Goal: Task Accomplishment & Management: Manage account settings

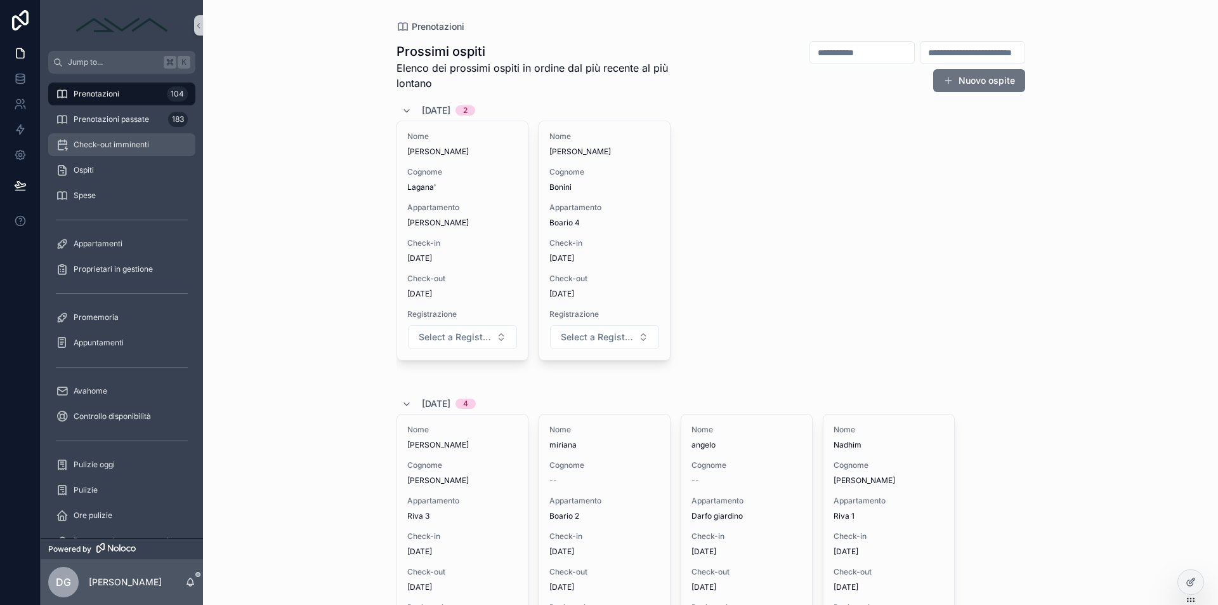
click at [119, 144] on span "Check-out imminenti" at bounding box center [112, 145] width 76 height 10
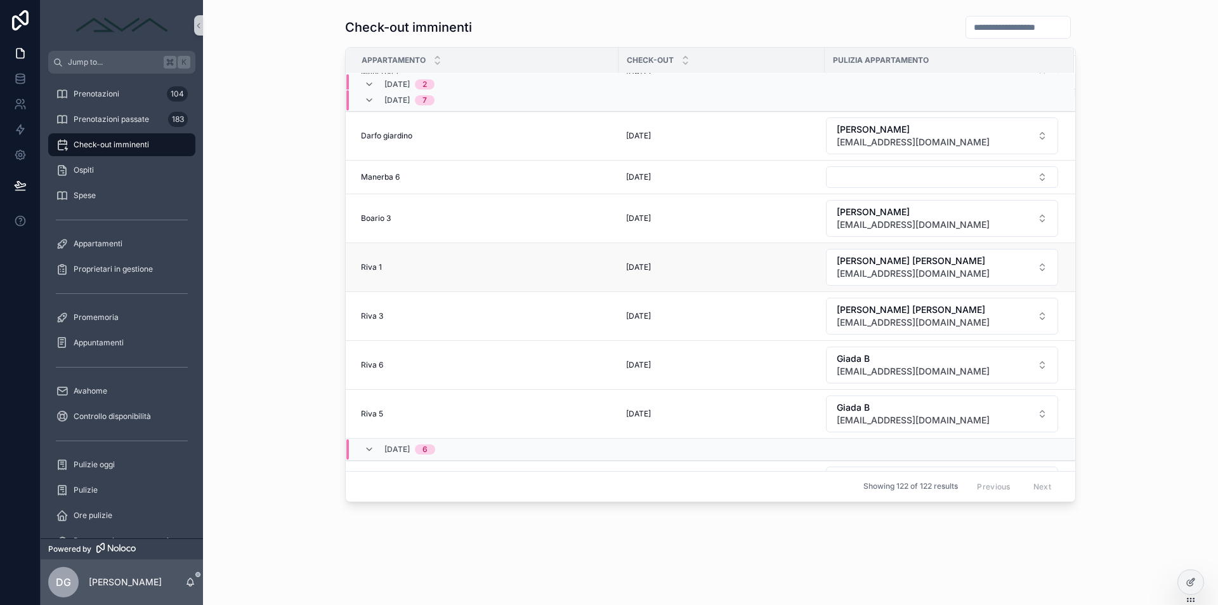
scroll to position [152, 0]
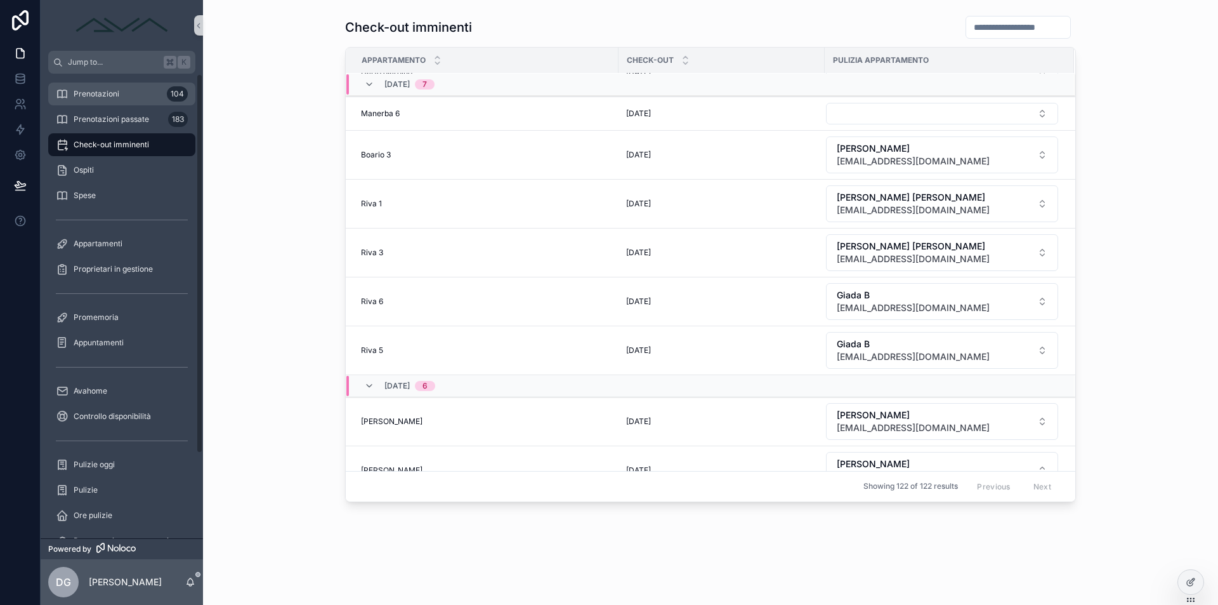
click at [126, 88] on div "Prenotazioni 104" at bounding box center [122, 94] width 132 height 20
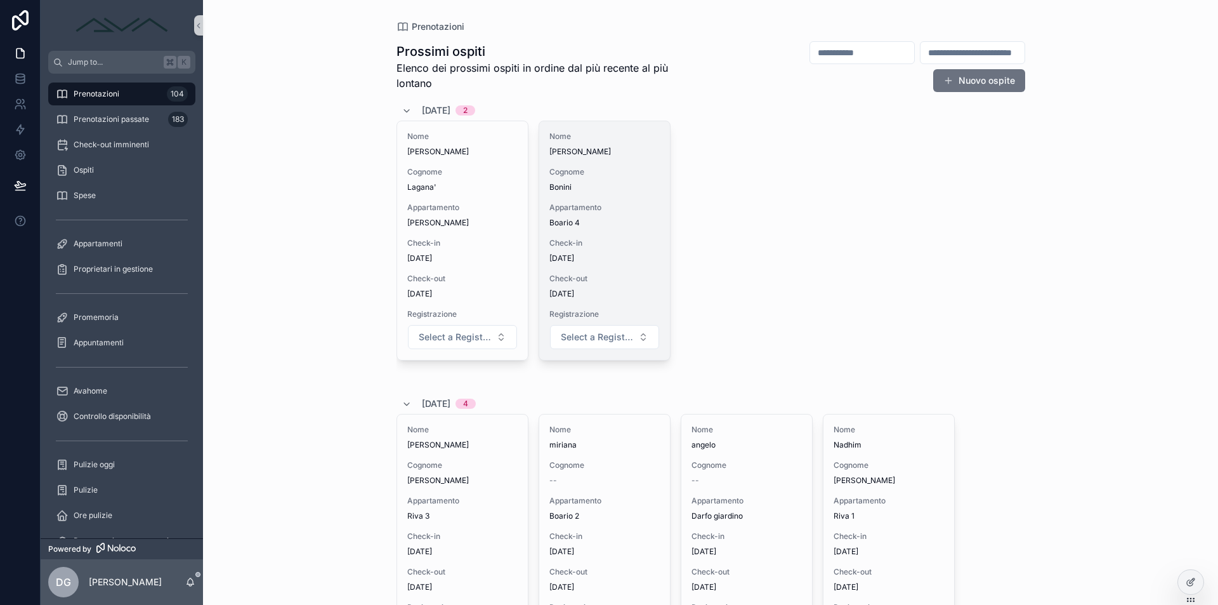
click at [558, 251] on div "Check-in [DATE]" at bounding box center [604, 250] width 110 height 25
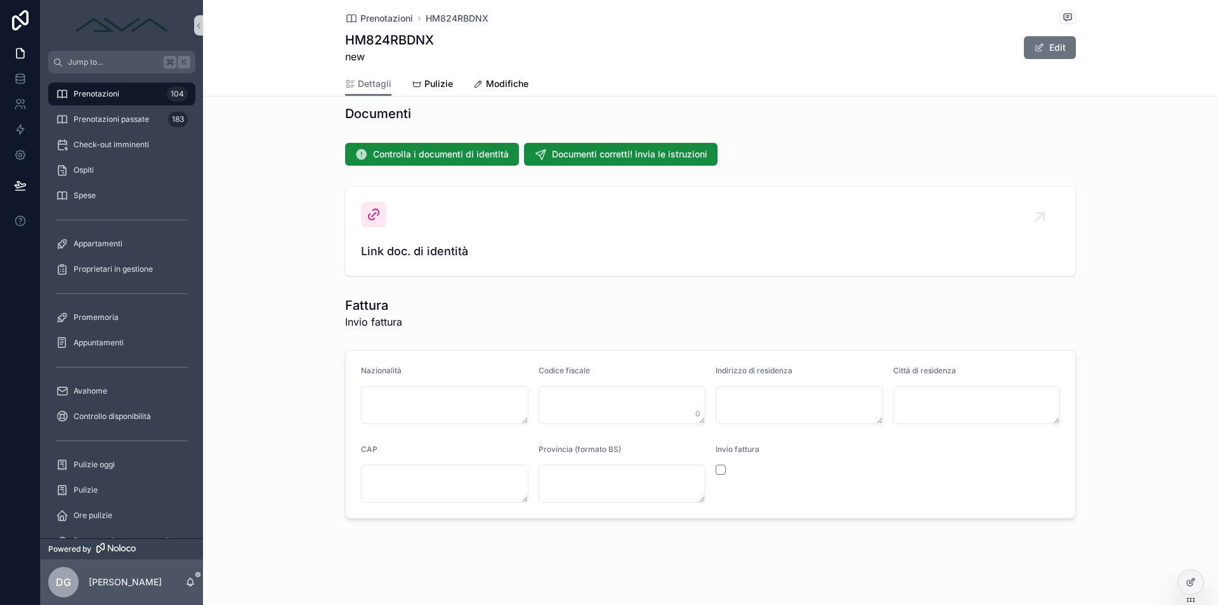
scroll to position [1093, 0]
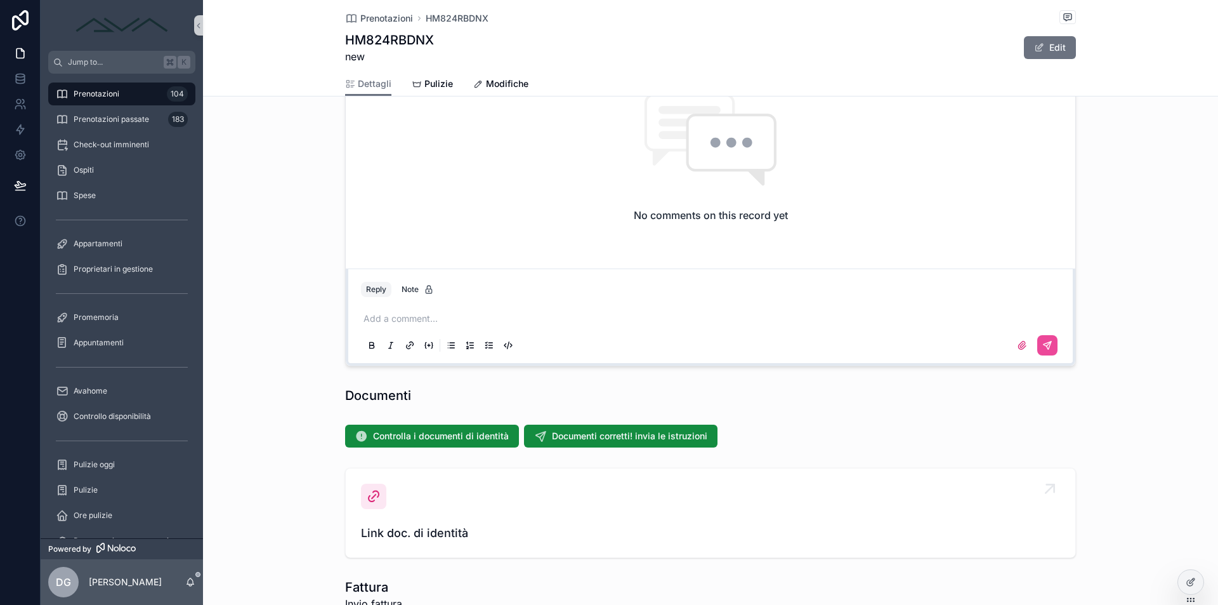
click at [442, 529] on span "Link doc. di identità" at bounding box center [710, 533] width 699 height 18
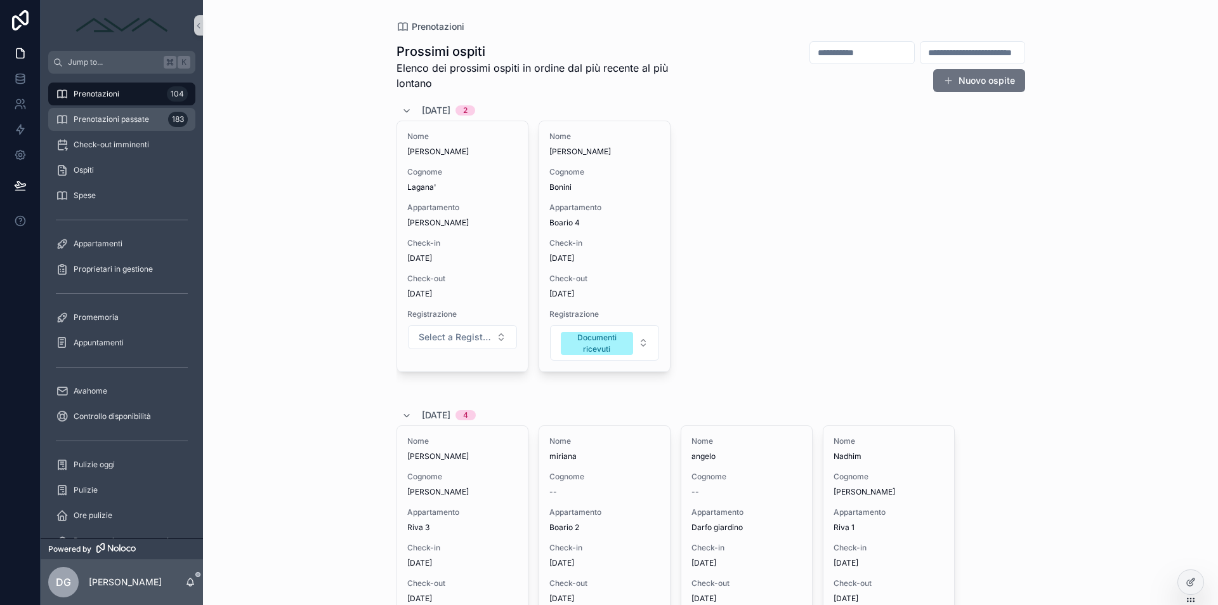
click at [145, 117] on span "Prenotazioni passate" at bounding box center [112, 119] width 76 height 10
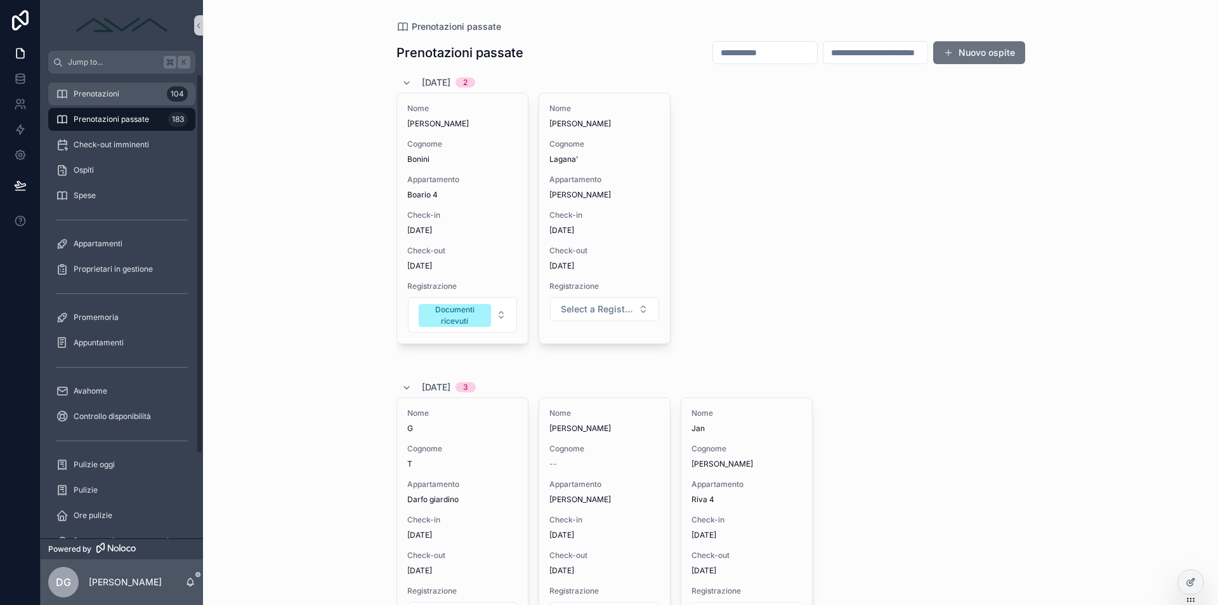
click at [129, 103] on div "Prenotazioni 104" at bounding box center [122, 94] width 132 height 20
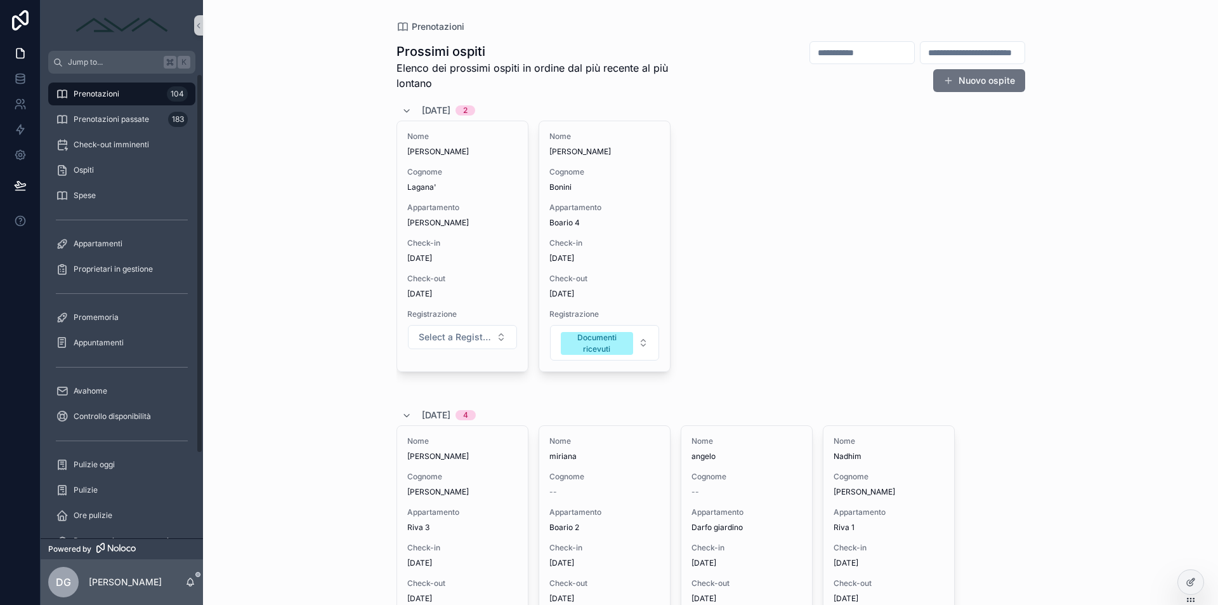
scroll to position [104, 0]
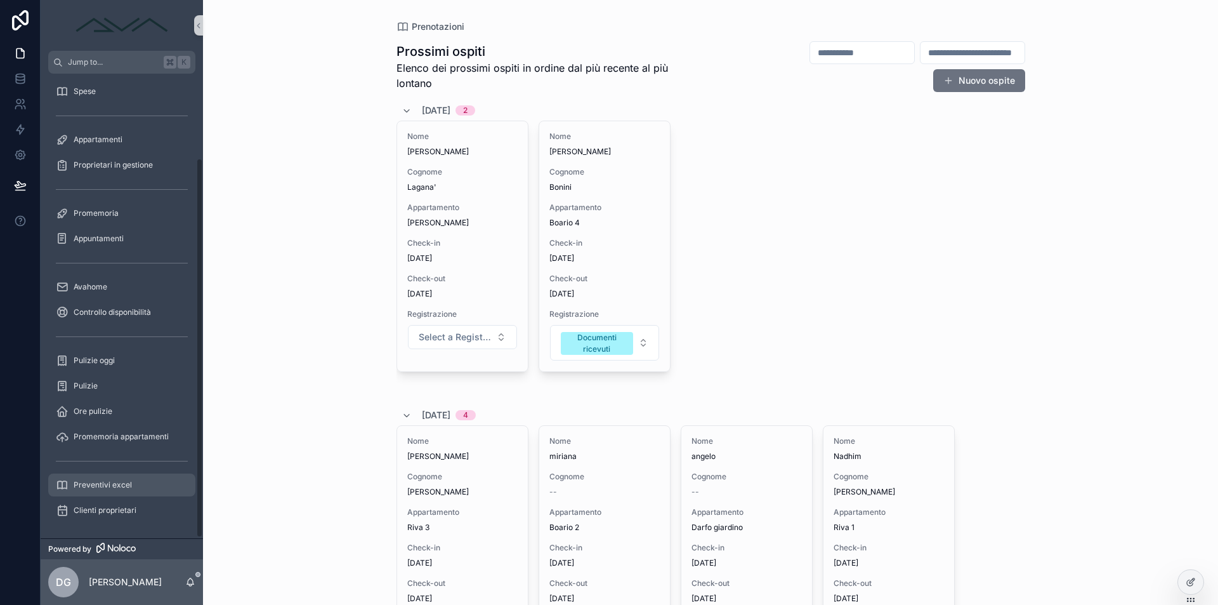
click at [122, 486] on span "Preventivi excel" at bounding box center [103, 485] width 58 height 10
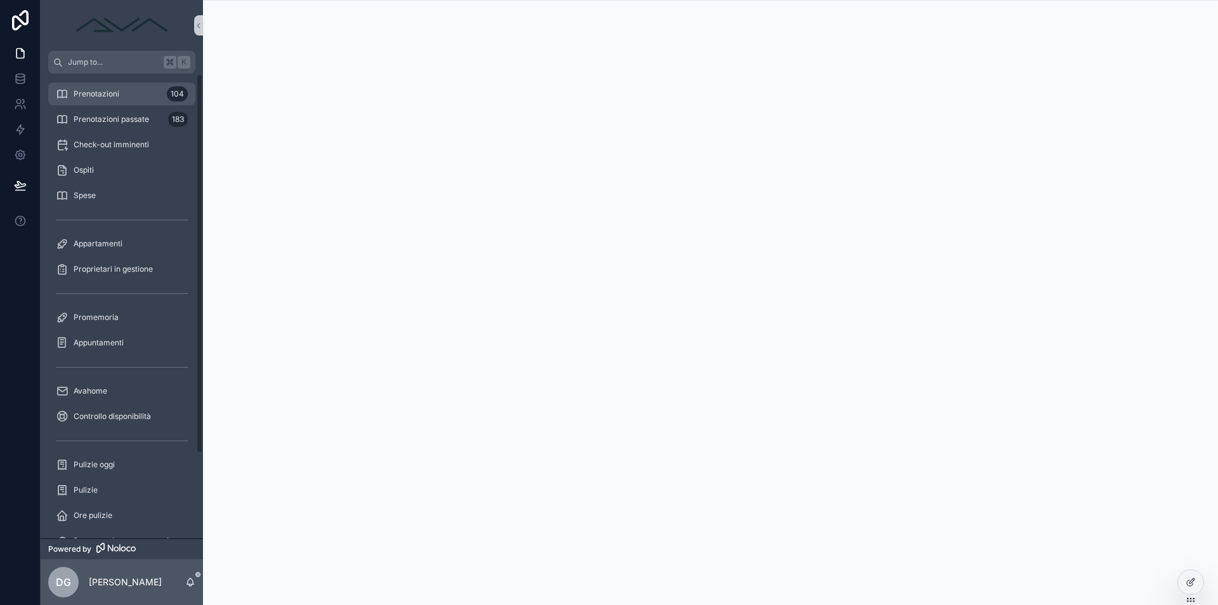
click at [120, 91] on div "Prenotazioni 104" at bounding box center [122, 94] width 132 height 20
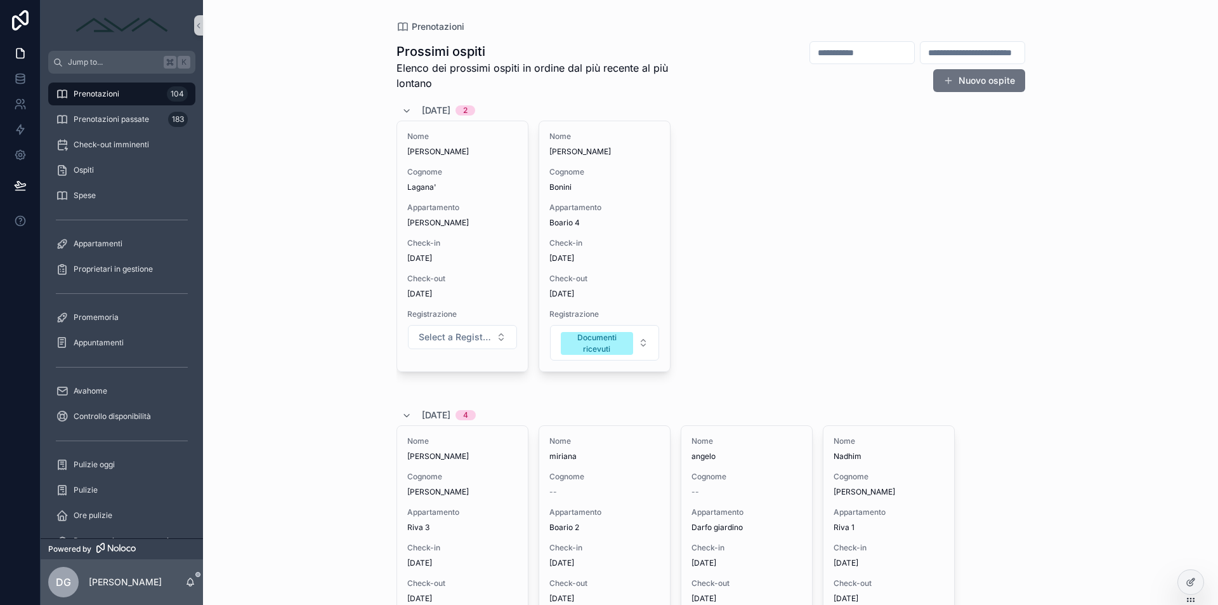
click at [810, 55] on input "scrollable content" at bounding box center [862, 53] width 104 height 18
type input "****"
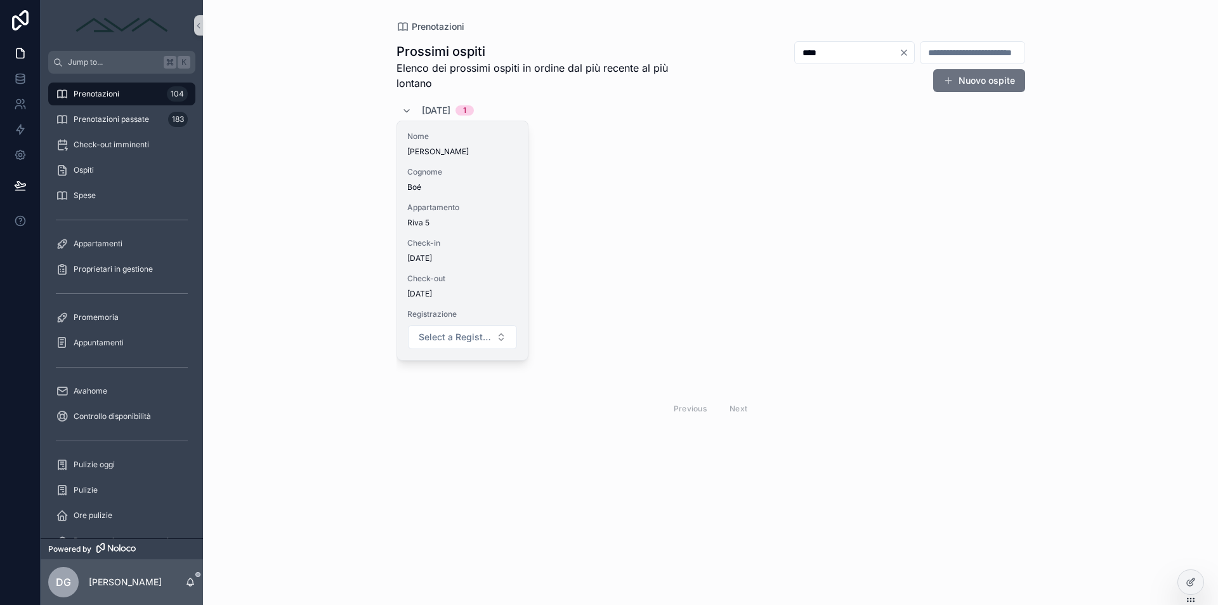
click at [457, 196] on div "Nome Anna-Lea Cognome Boé Appartamento Riva 5 Check-in 14/09/2025 Check-out 19/…" at bounding box center [462, 240] width 131 height 239
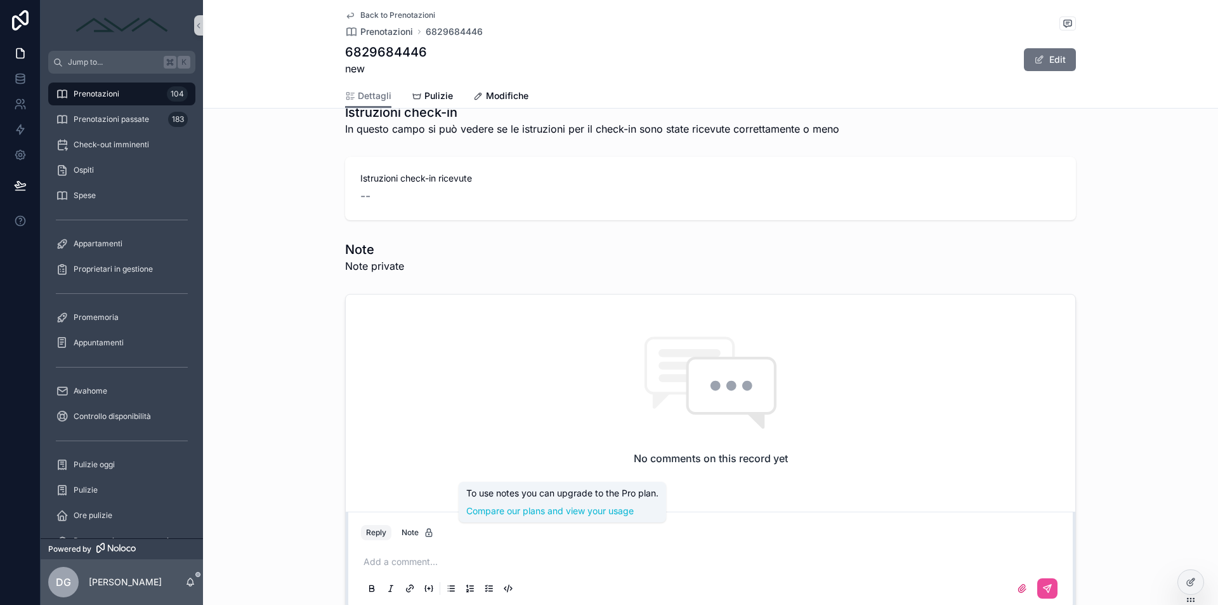
scroll to position [964, 0]
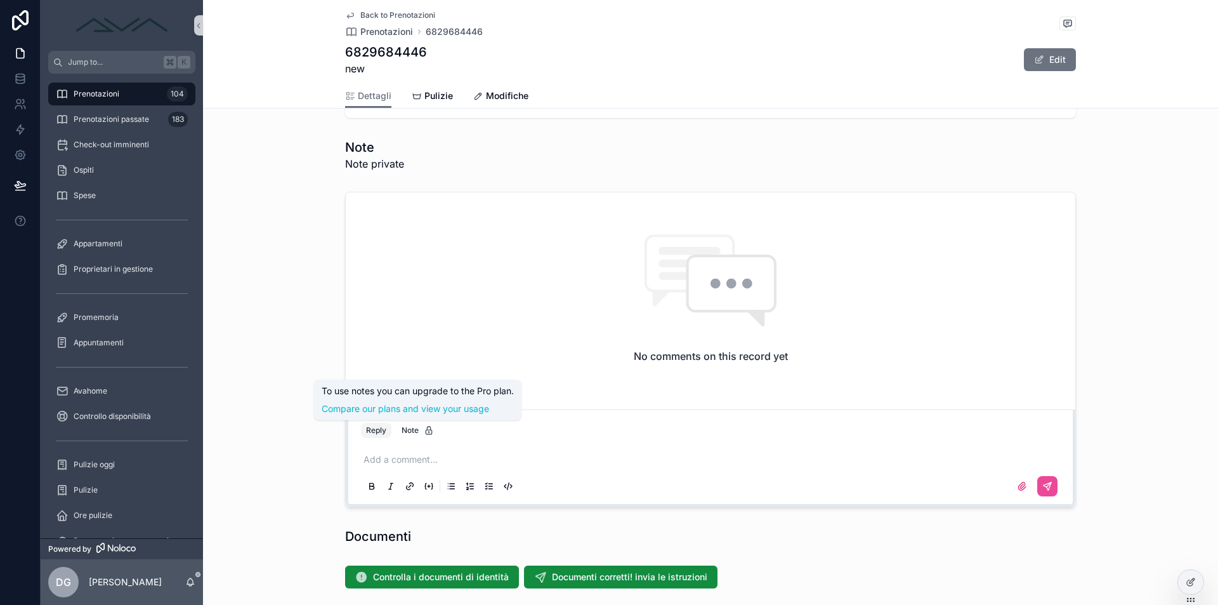
click at [412, 456] on p "scrollable content" at bounding box center [713, 459] width 699 height 13
click at [1051, 481] on icon "scrollable content" at bounding box center [1047, 486] width 10 height 10
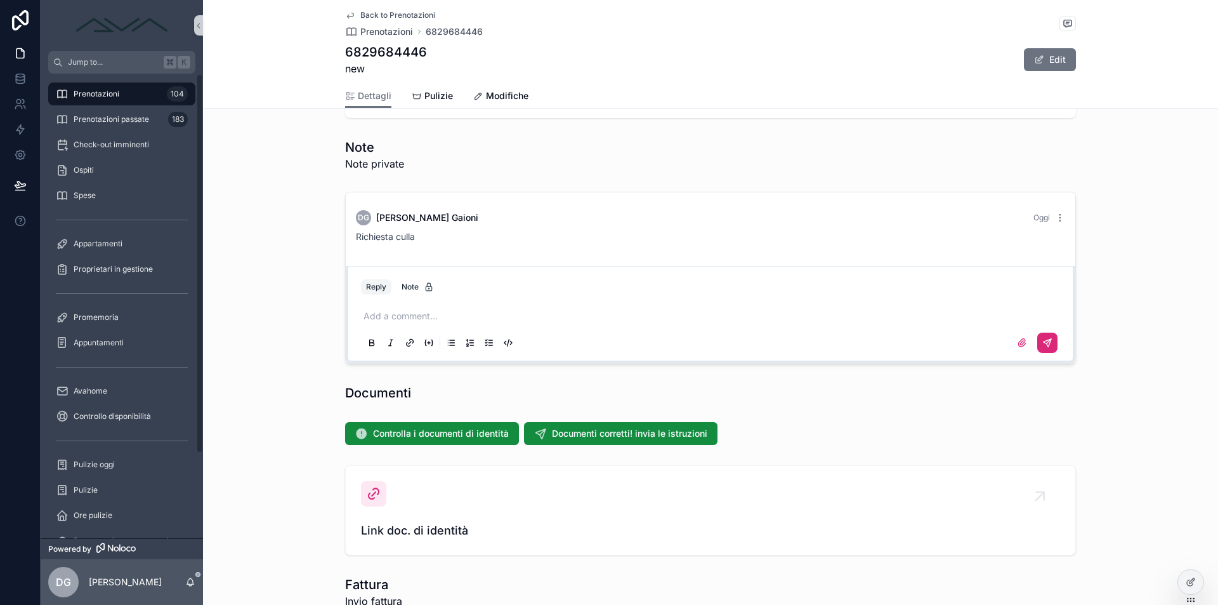
scroll to position [104, 0]
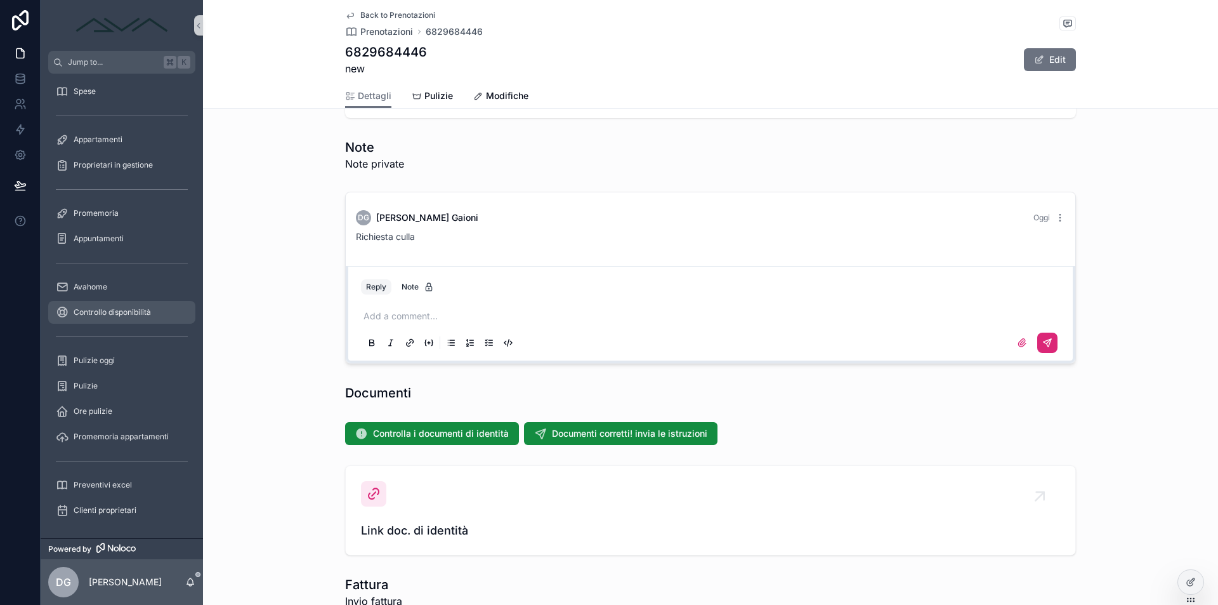
click at [128, 305] on div "Controllo disponibilità" at bounding box center [122, 312] width 132 height 20
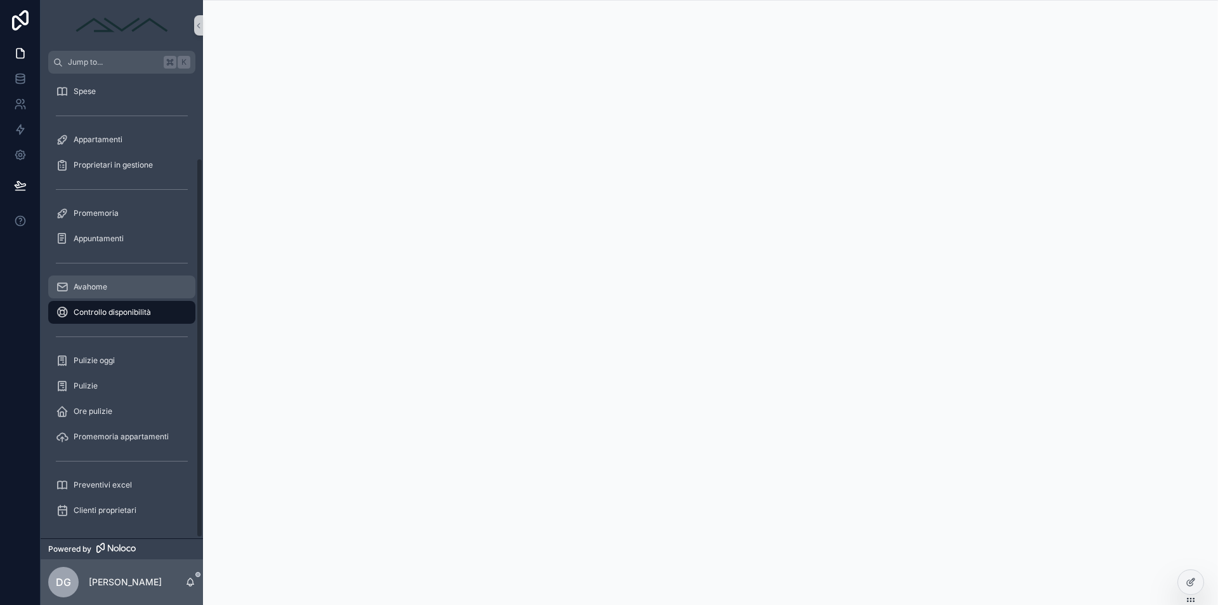
click at [132, 286] on div "Avahome" at bounding box center [122, 287] width 132 height 20
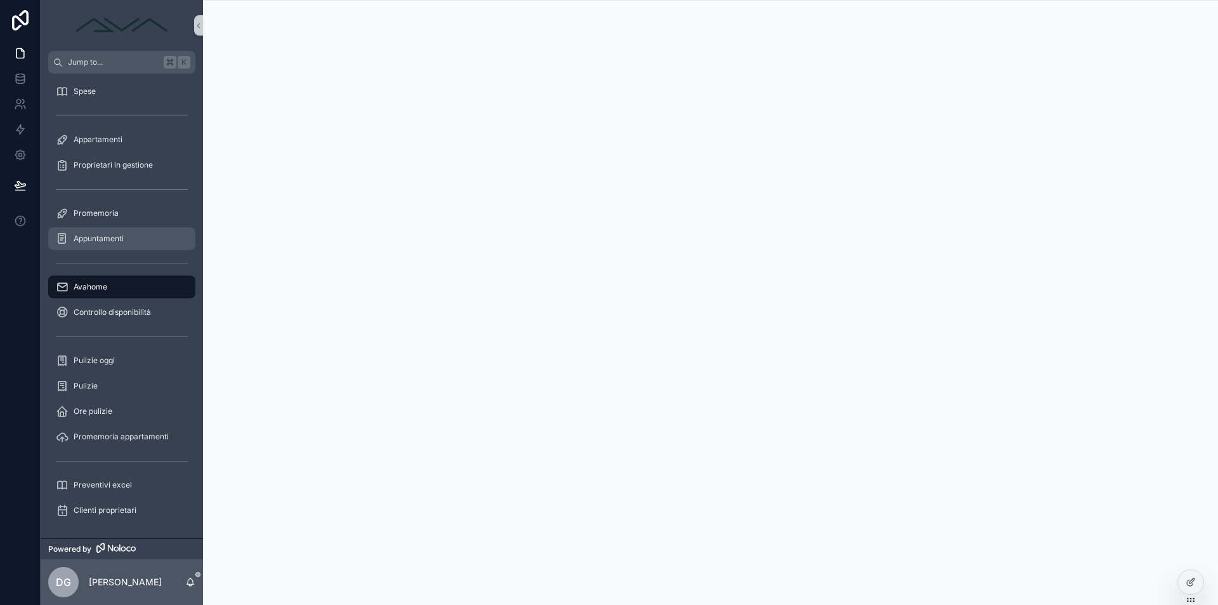
click at [119, 229] on link "Appuntamenti" at bounding box center [121, 238] width 147 height 23
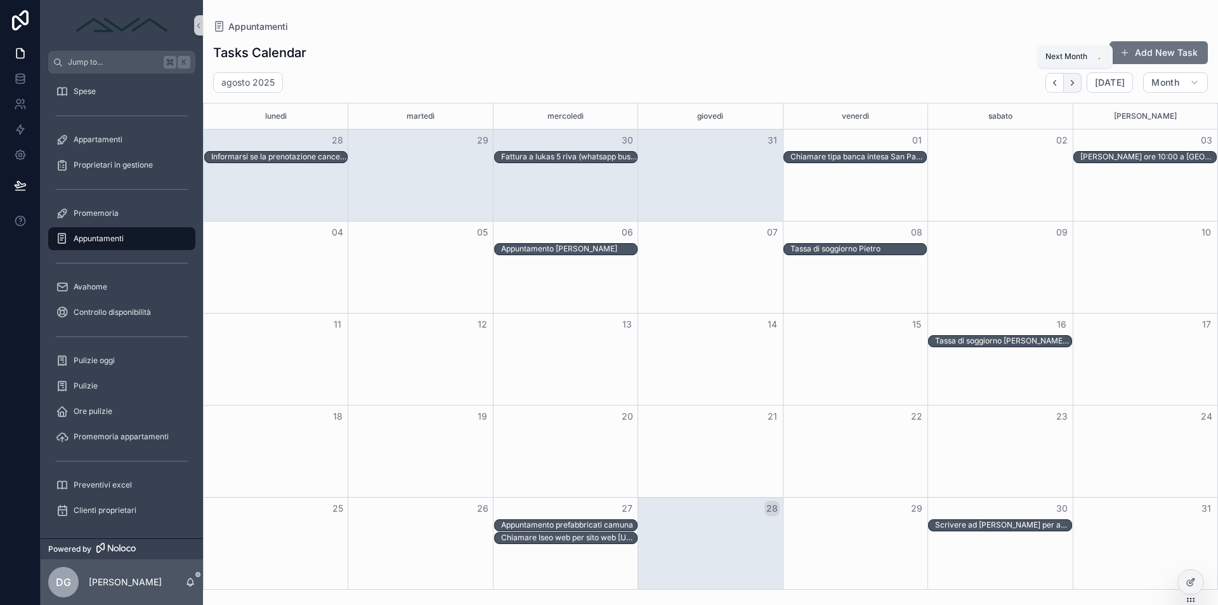
click at [1075, 88] on button "Next" at bounding box center [1073, 83] width 18 height 20
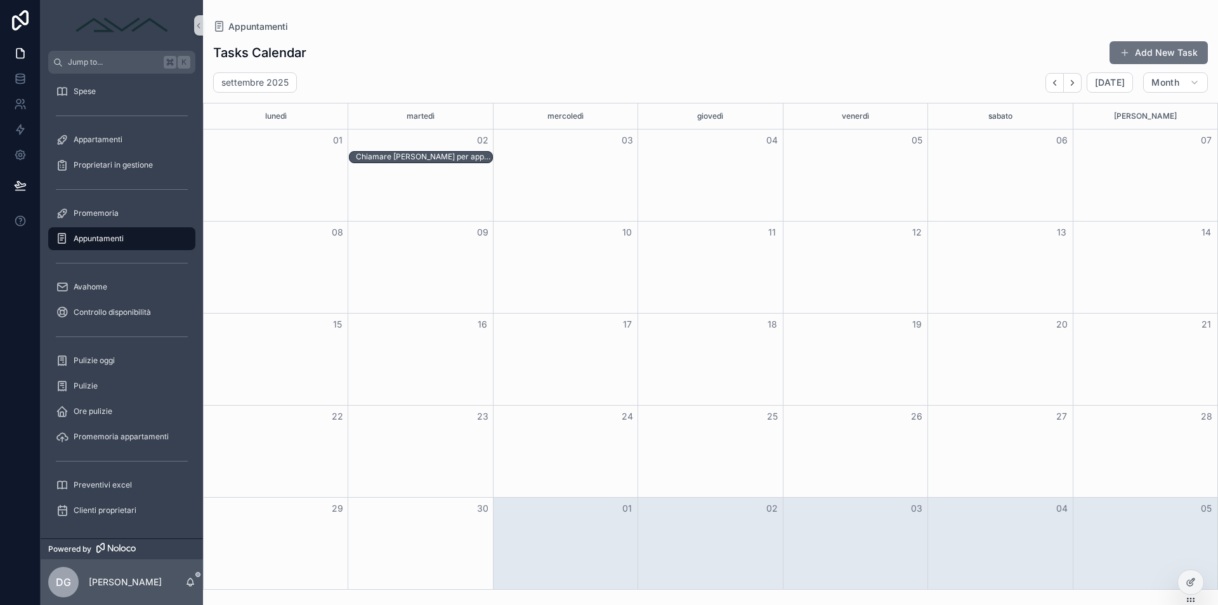
click at [293, 171] on div "Month View" at bounding box center [276, 174] width 144 height 91
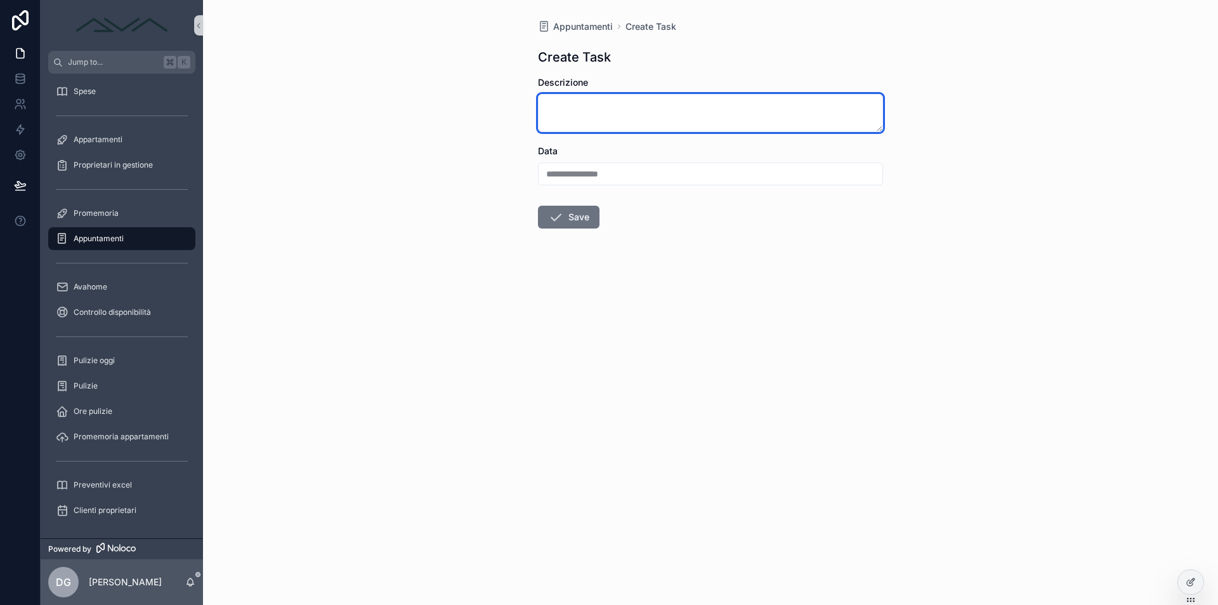
click at [636, 114] on textarea "scrollable content" at bounding box center [710, 113] width 345 height 38
type textarea "**********"
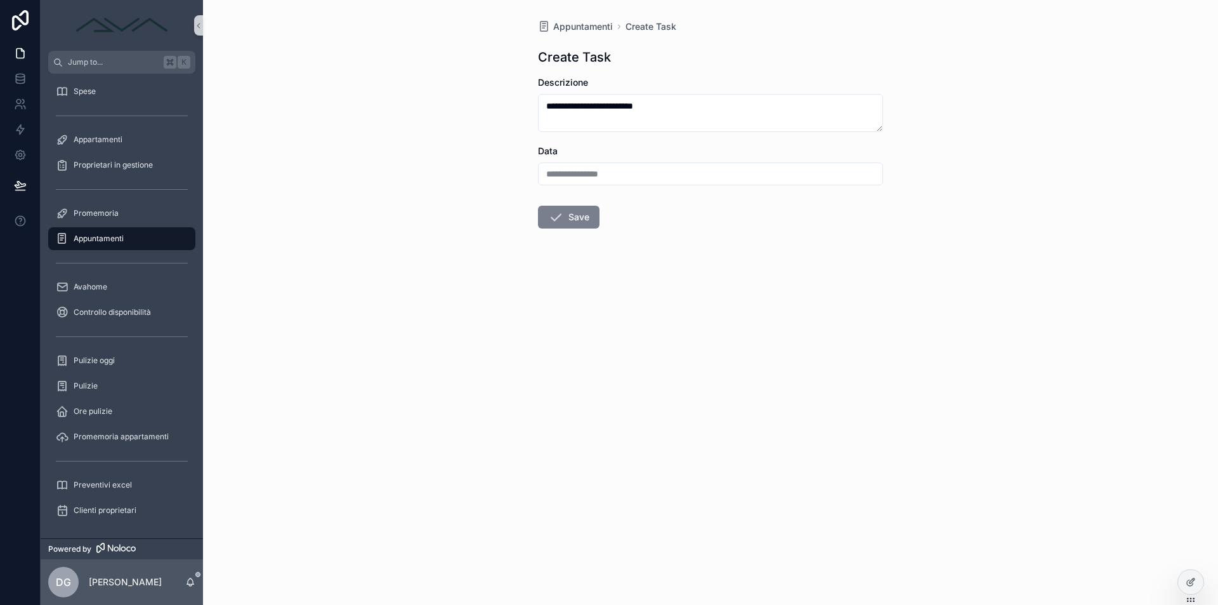
click at [565, 219] on button "Save" at bounding box center [569, 217] width 62 height 23
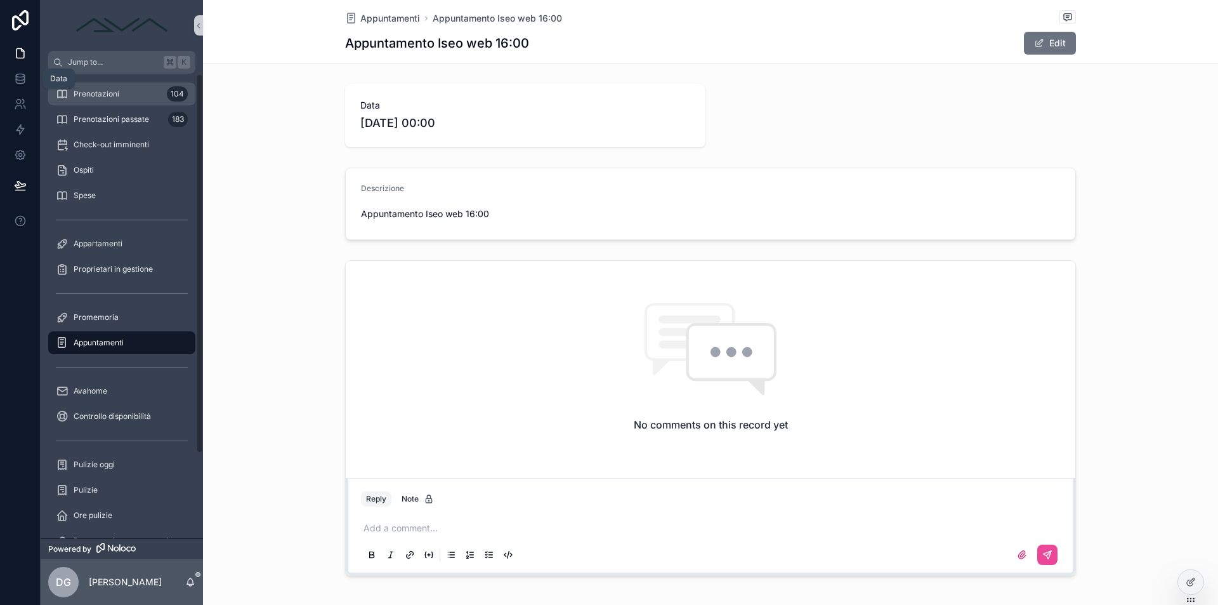
click at [88, 85] on div "Prenotazioni 104" at bounding box center [122, 94] width 132 height 20
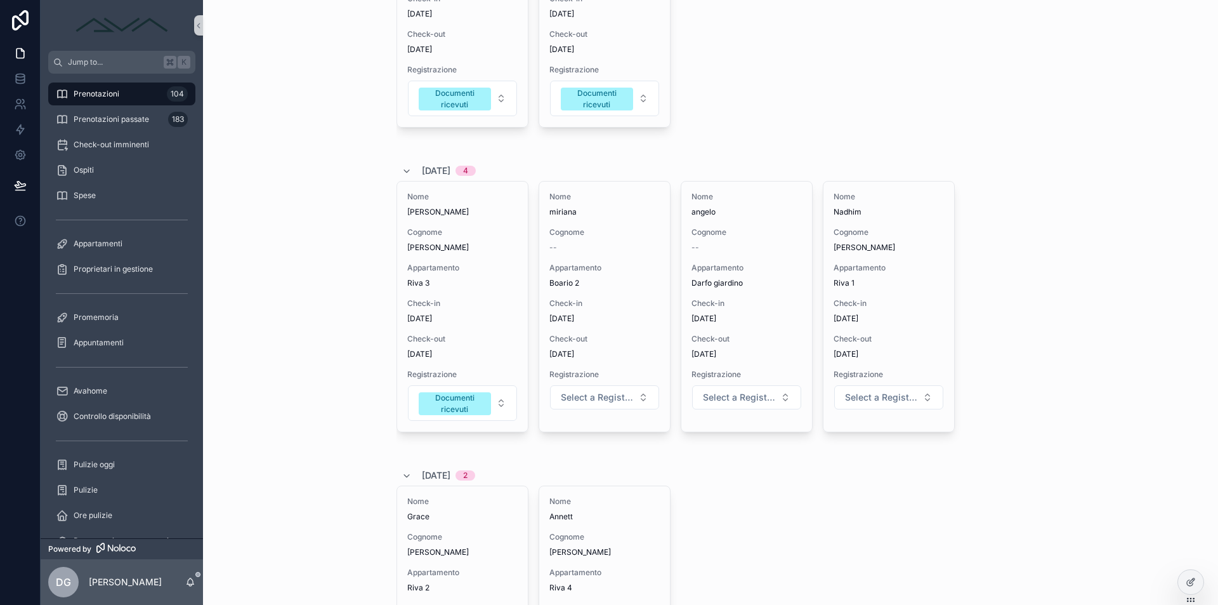
scroll to position [352, 0]
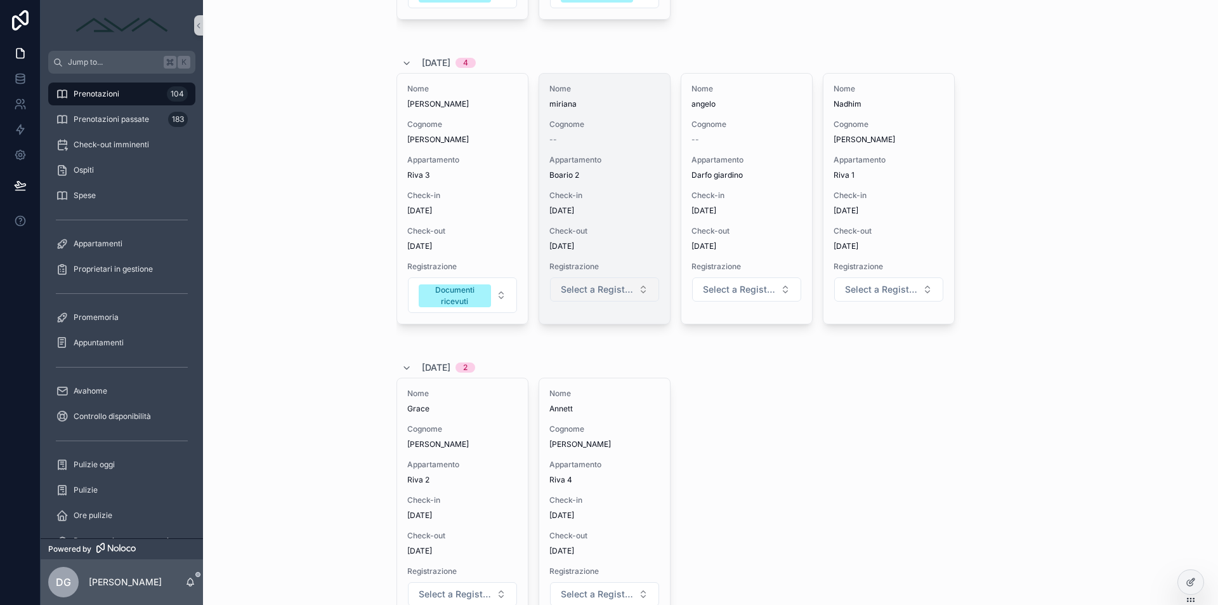
click at [615, 289] on span "Select a Registrazione" at bounding box center [597, 289] width 72 height 13
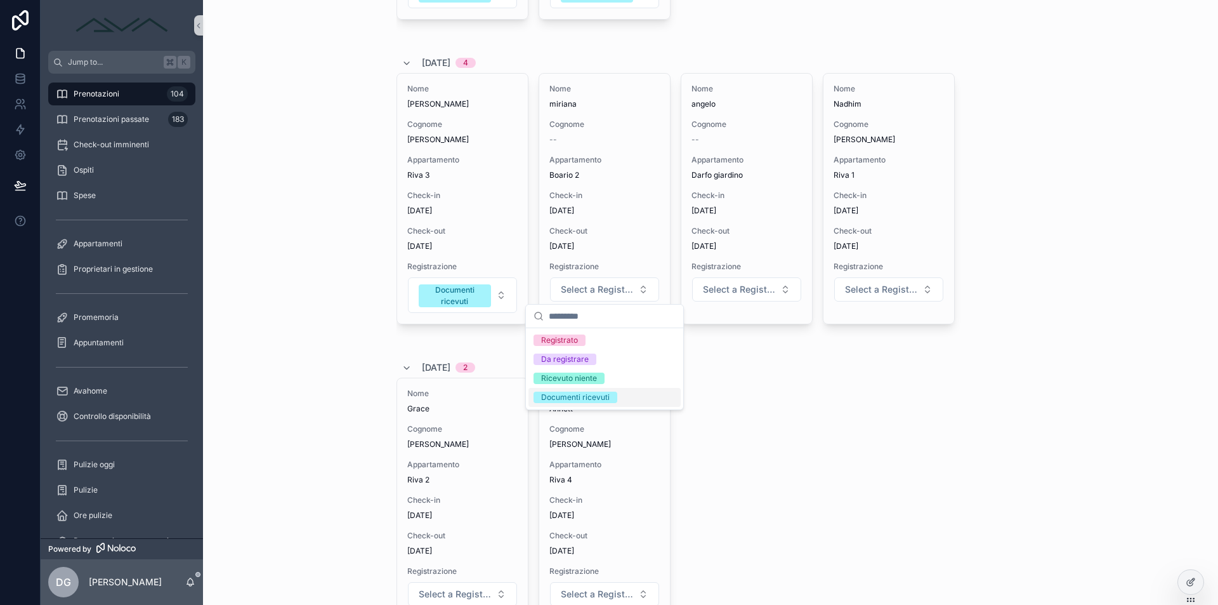
click at [585, 391] on div "Documenti ricevuti" at bounding box center [605, 397] width 152 height 19
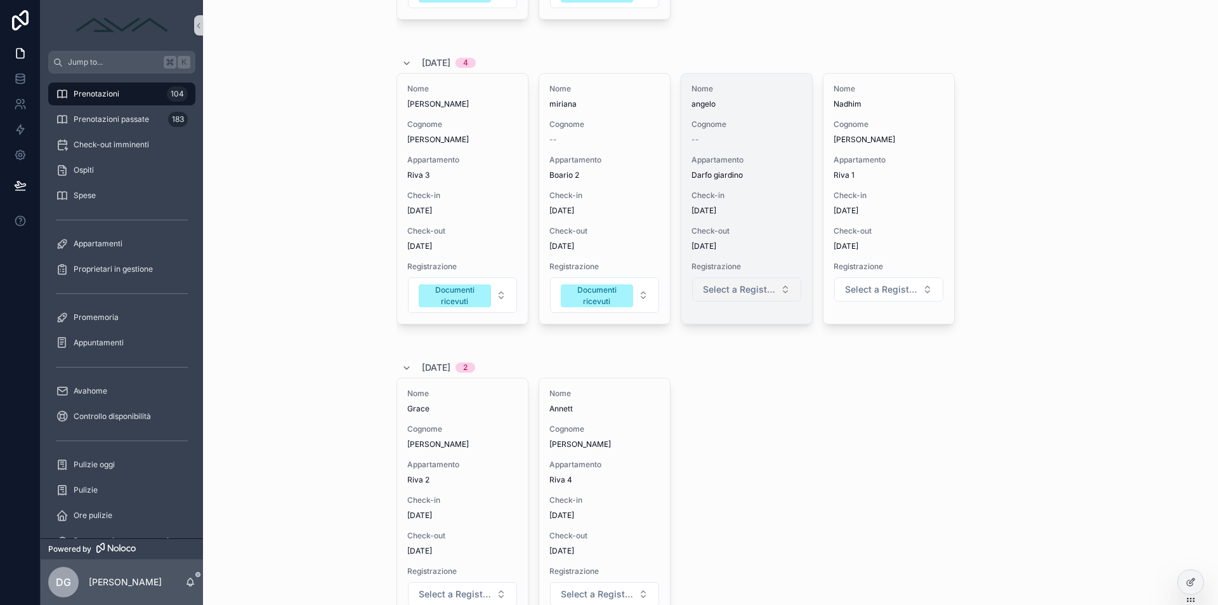
click at [765, 289] on span "Select a Registrazione" at bounding box center [739, 289] width 72 height 13
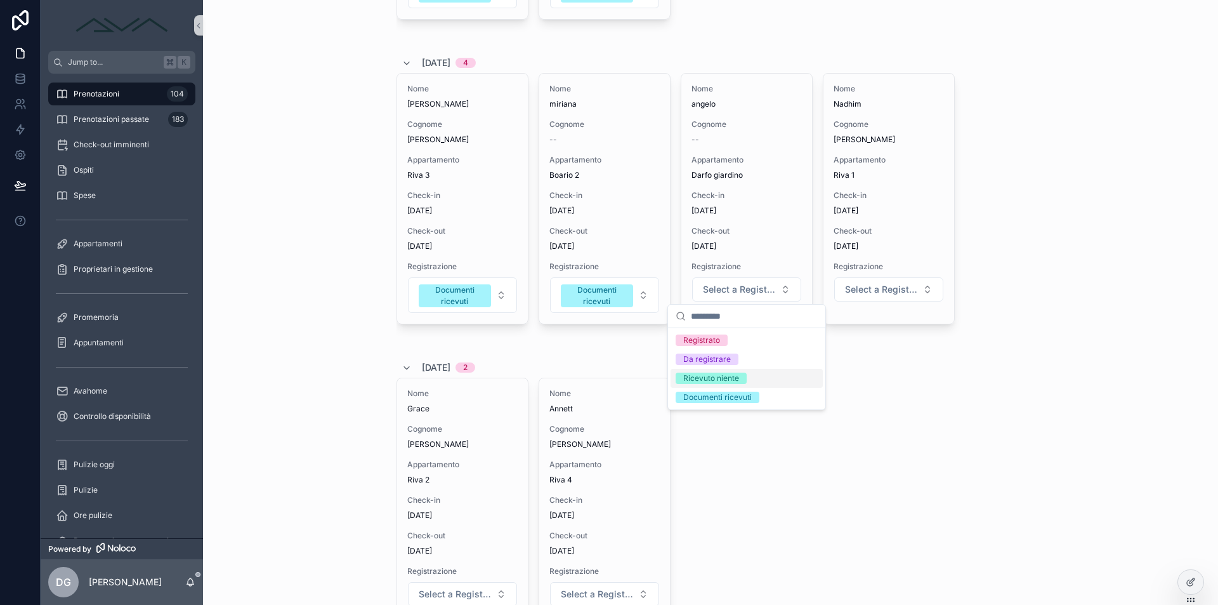
click at [966, 402] on div "Nome Grace Cognome Besemer Appartamento Riva 2 Check-in 30/08/2025 Check-out 01…" at bounding box center [711, 509] width 629 height 263
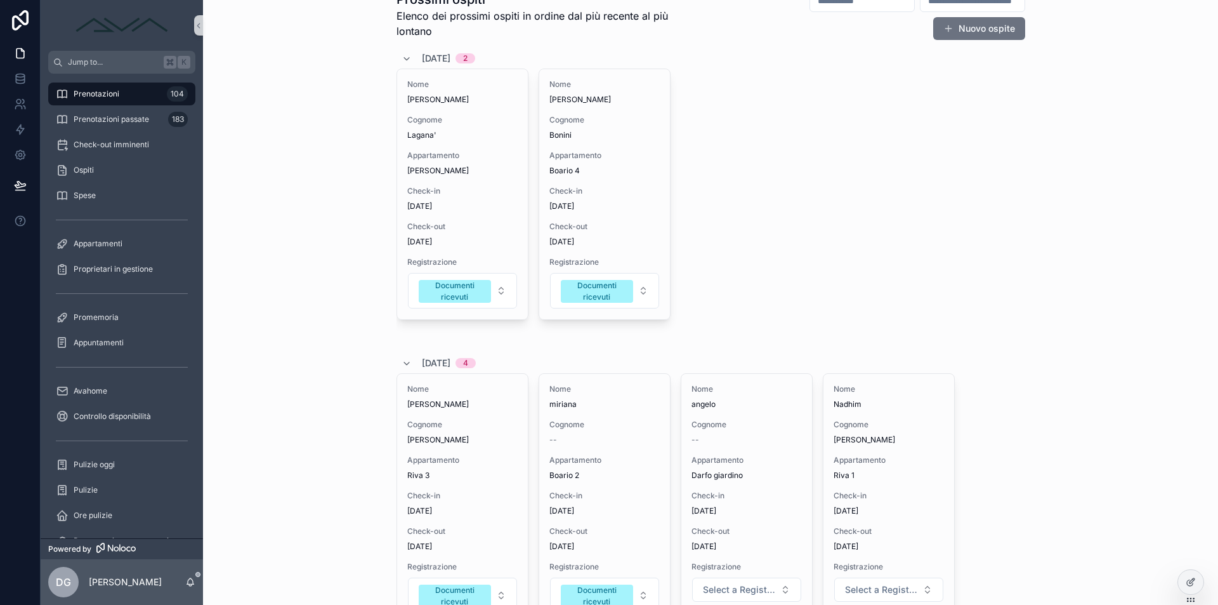
scroll to position [0, 0]
